Goal: Task Accomplishment & Management: Use online tool/utility

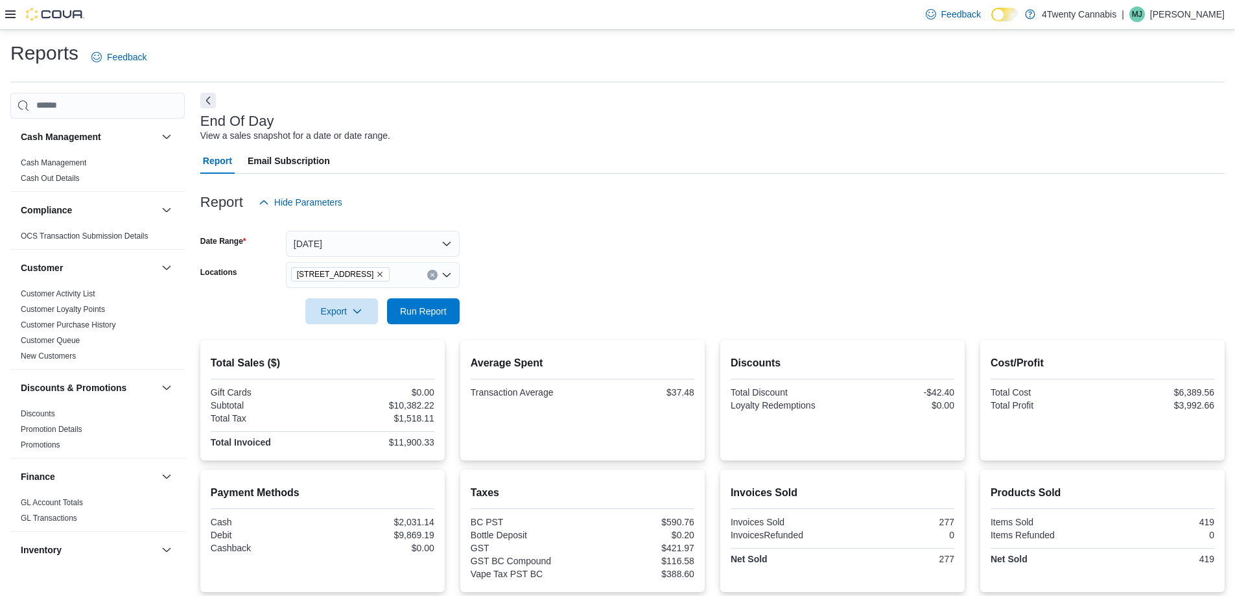
scroll to position [184, 0]
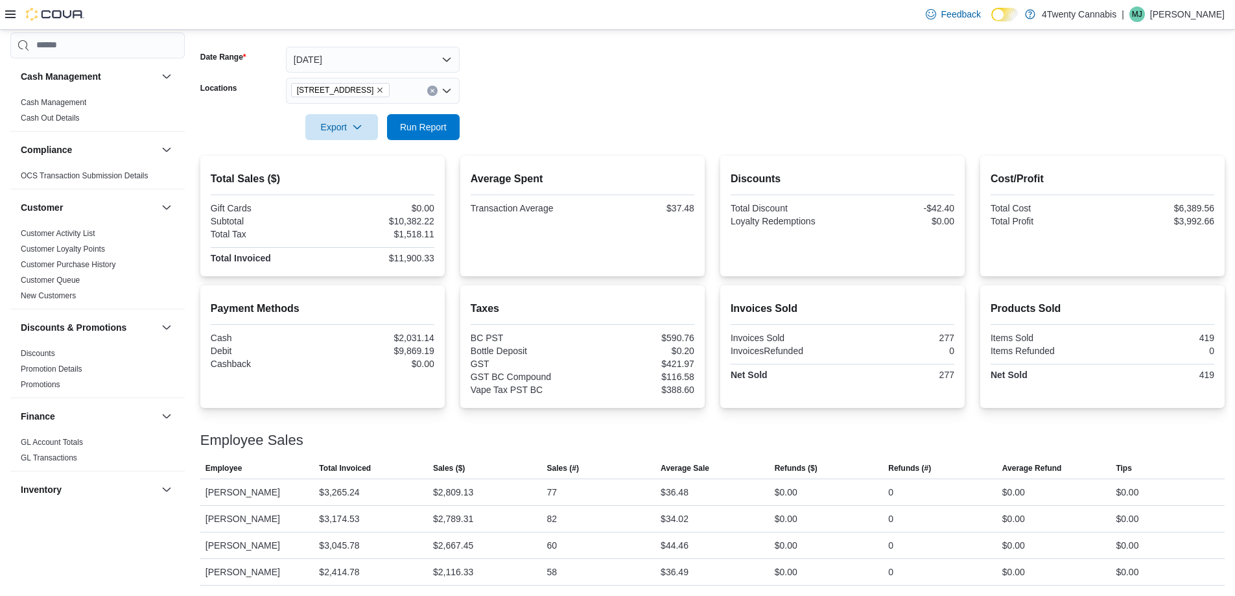
click at [376, 86] on icon "Remove 3441 Kingsway Ave from selection in this group" at bounding box center [380, 90] width 8 height 8
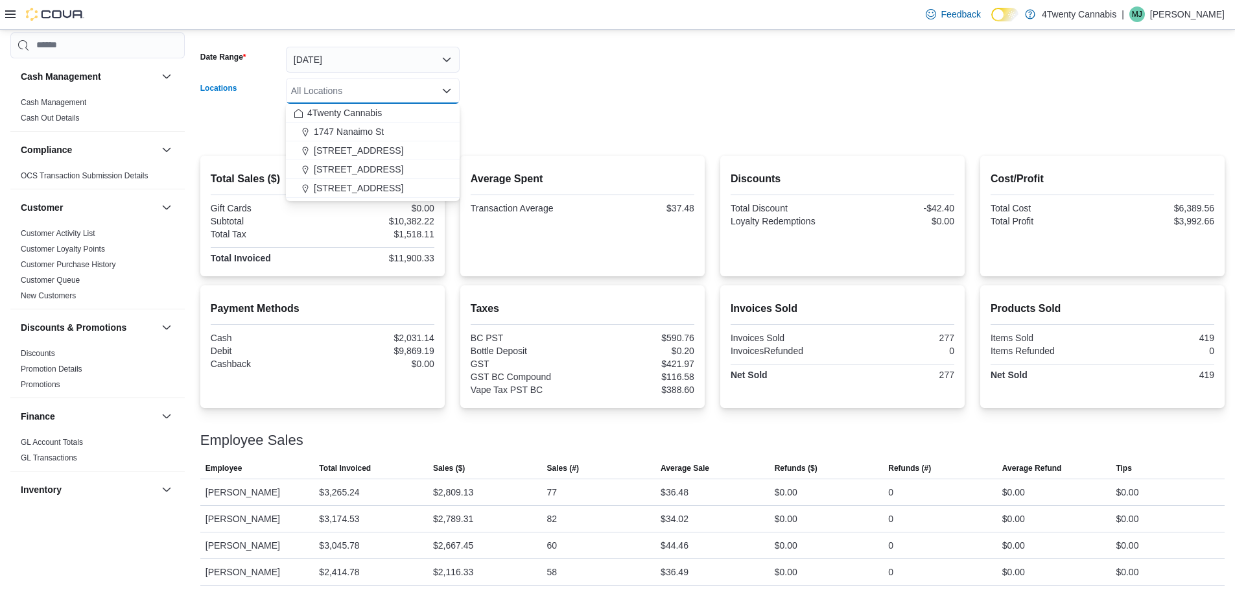
click at [543, 75] on form "Date Range Today Locations All Locations Combo box. Selected. Combo box input. …" at bounding box center [712, 85] width 1024 height 109
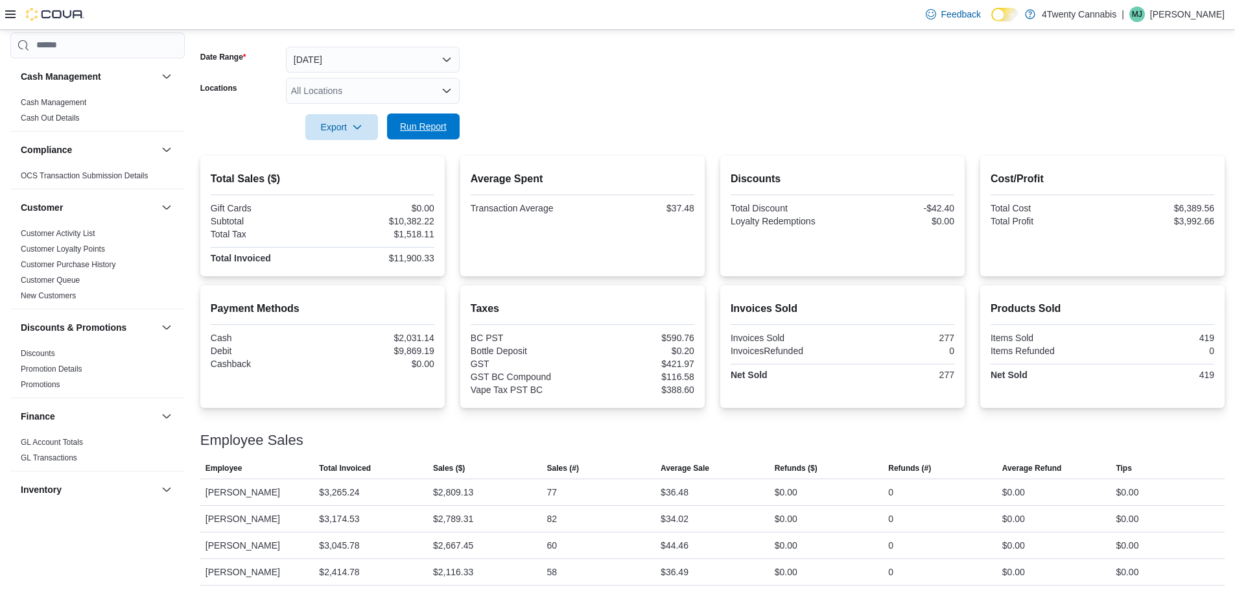
click at [410, 123] on span "Run Report" at bounding box center [423, 126] width 47 height 13
